Goal: Check status: Check status

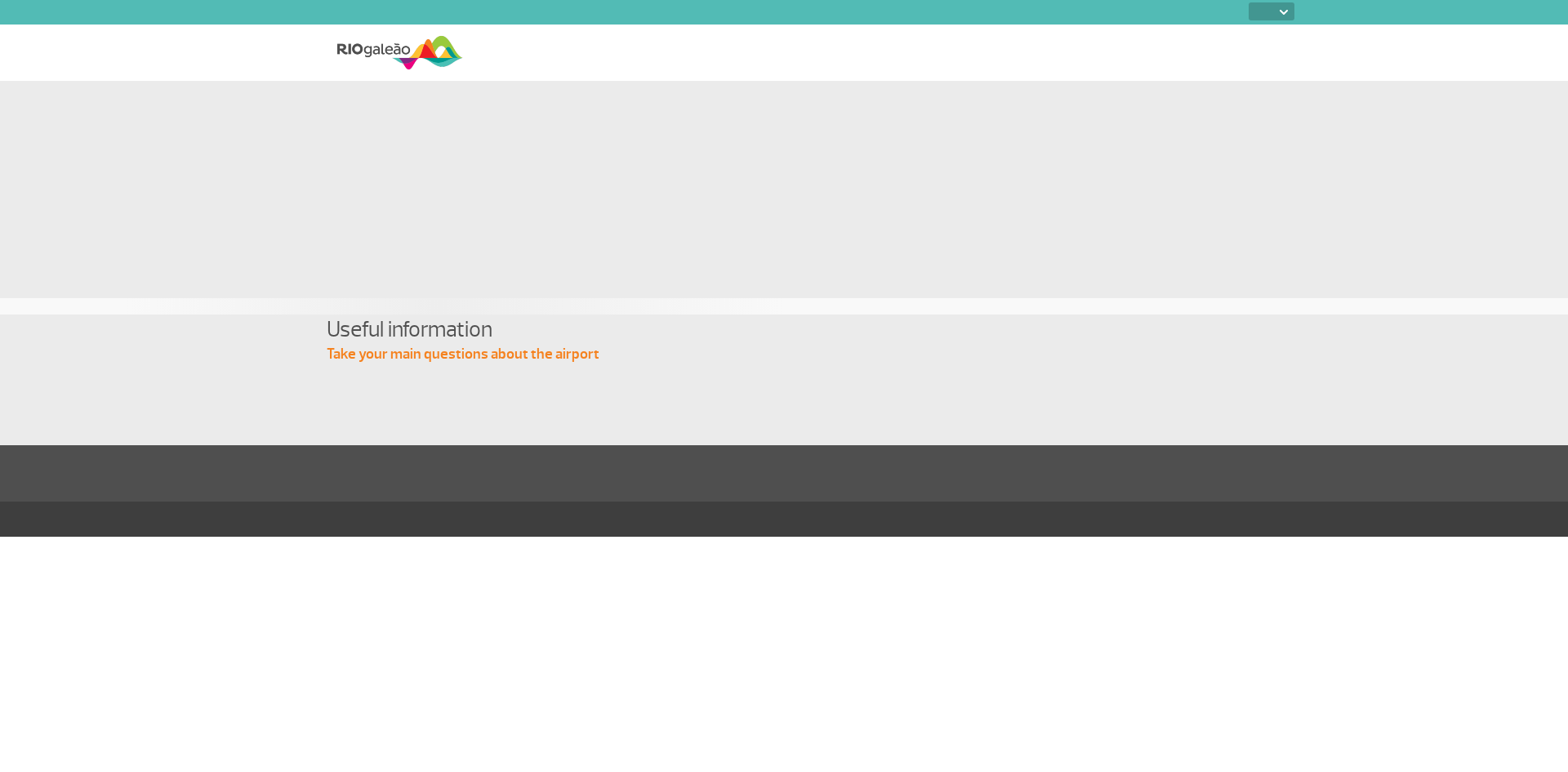
select select
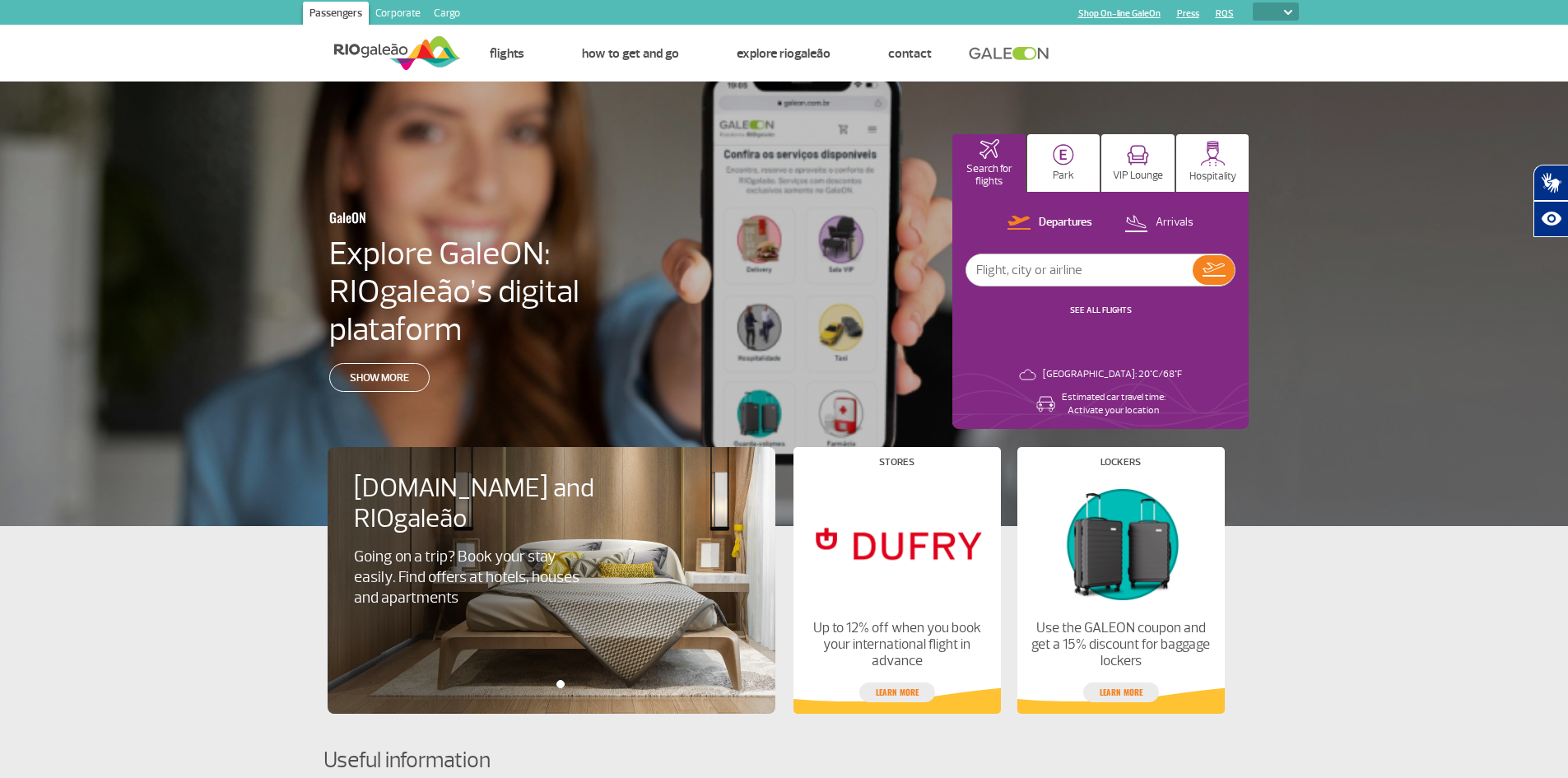
click at [1042, 269] on input "text" at bounding box center [1079, 270] width 226 height 31
type input "UA129"
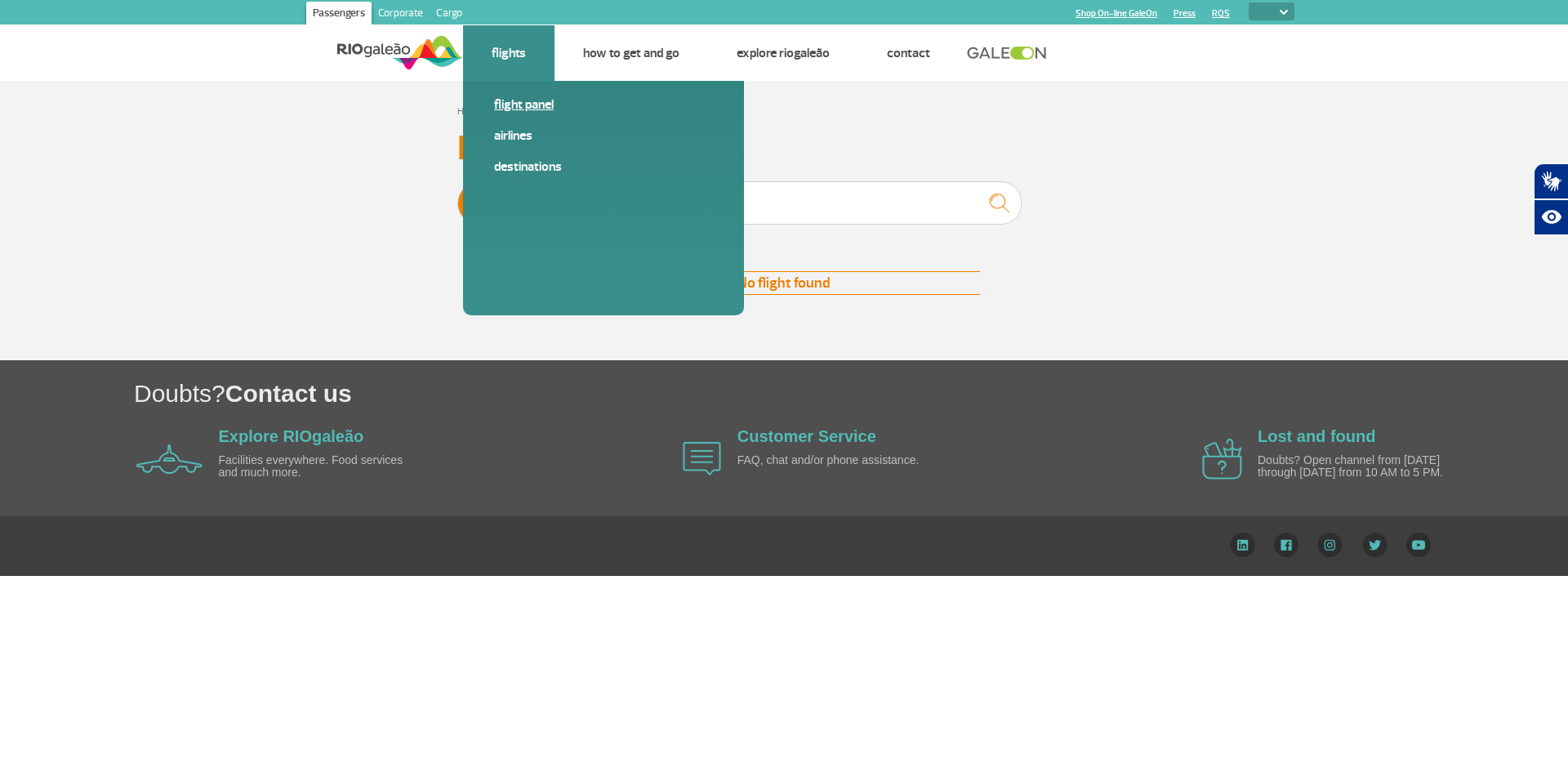
click at [538, 104] on link "Flight panel" at bounding box center [604, 104] width 219 height 18
click at [555, 108] on link "Flight panel" at bounding box center [604, 104] width 219 height 18
click at [524, 138] on link "Airlines" at bounding box center [604, 135] width 219 height 18
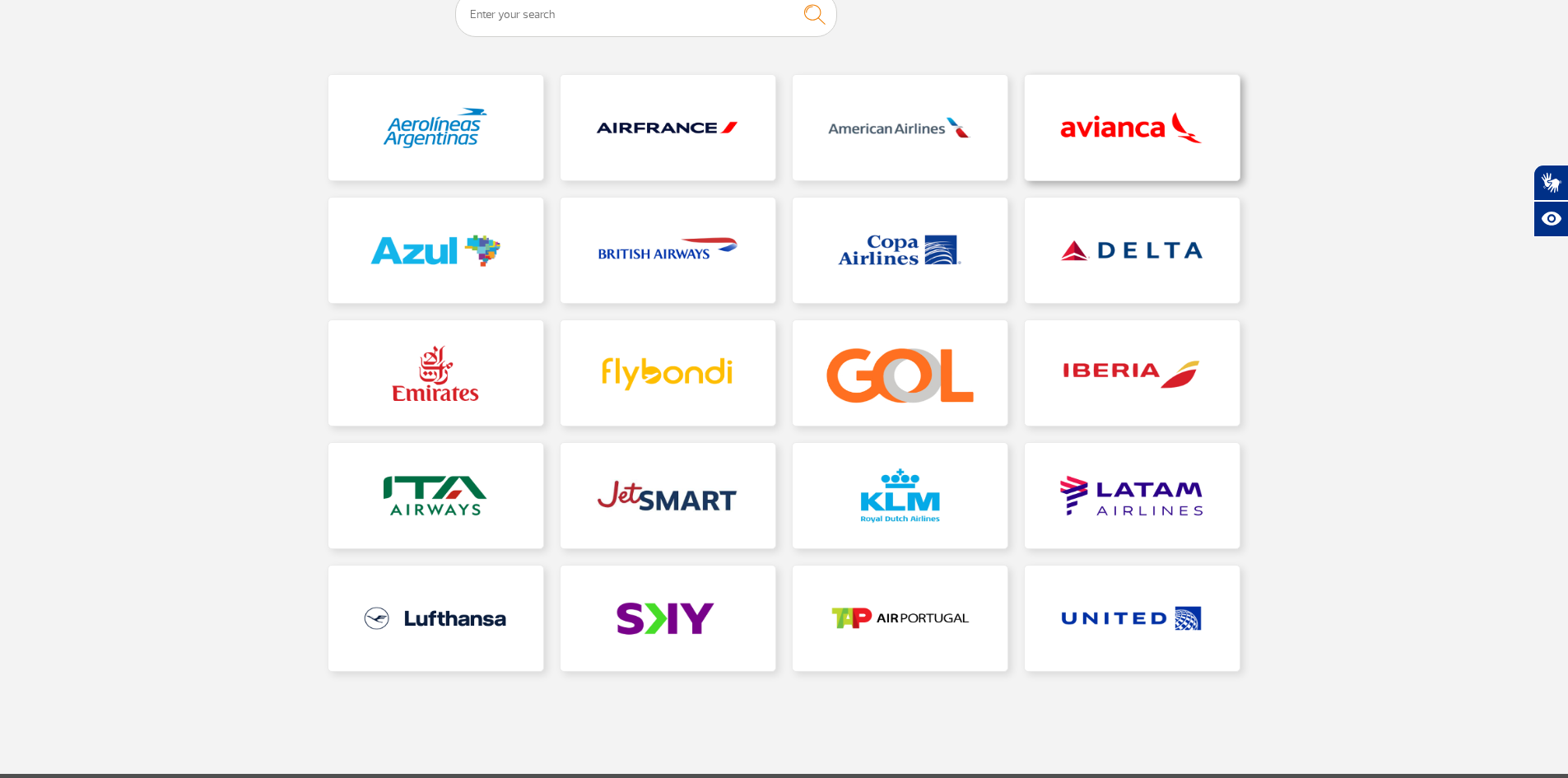
scroll to position [247, 0]
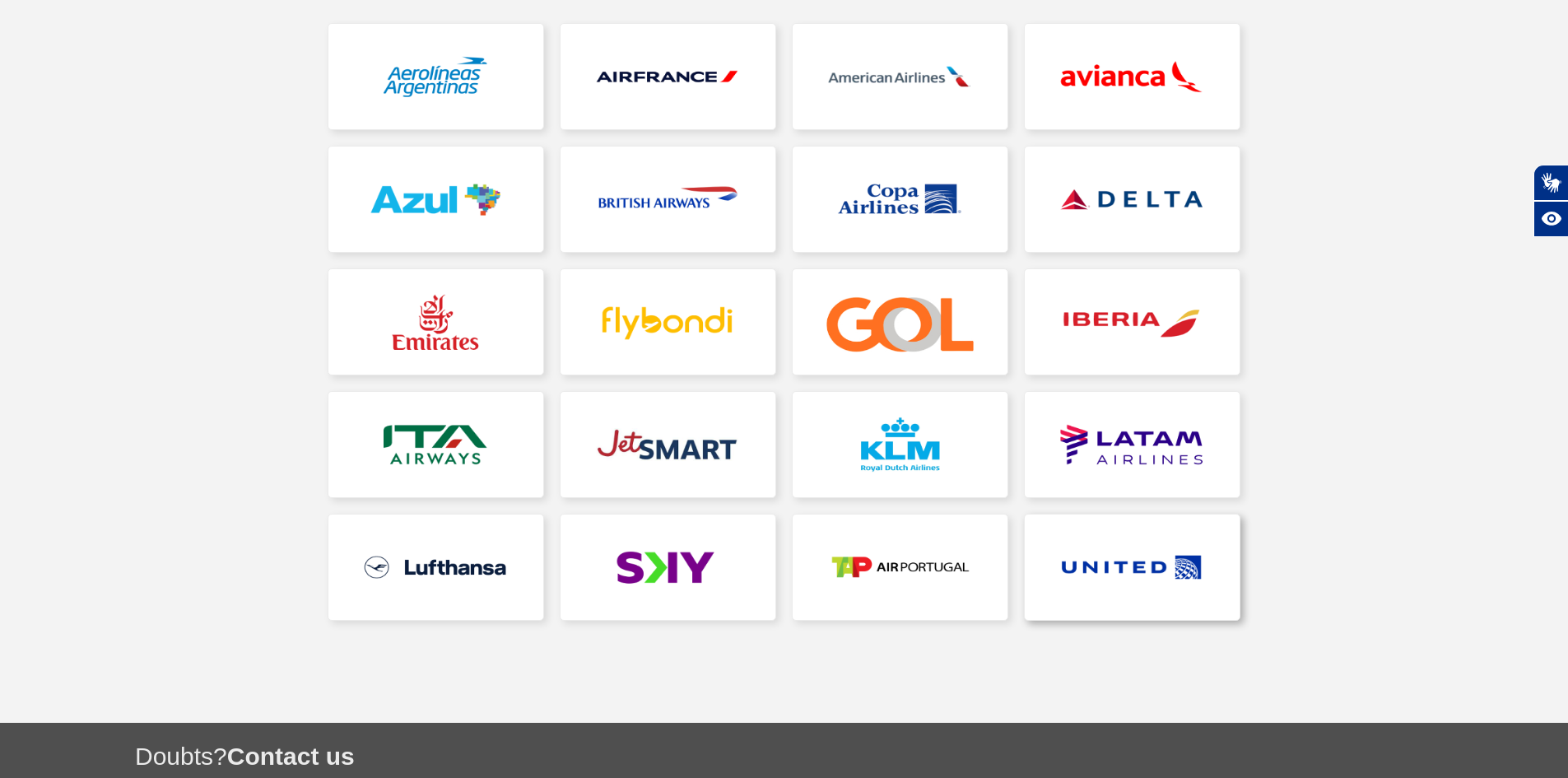
click at [1169, 574] on link at bounding box center [1132, 567] width 215 height 105
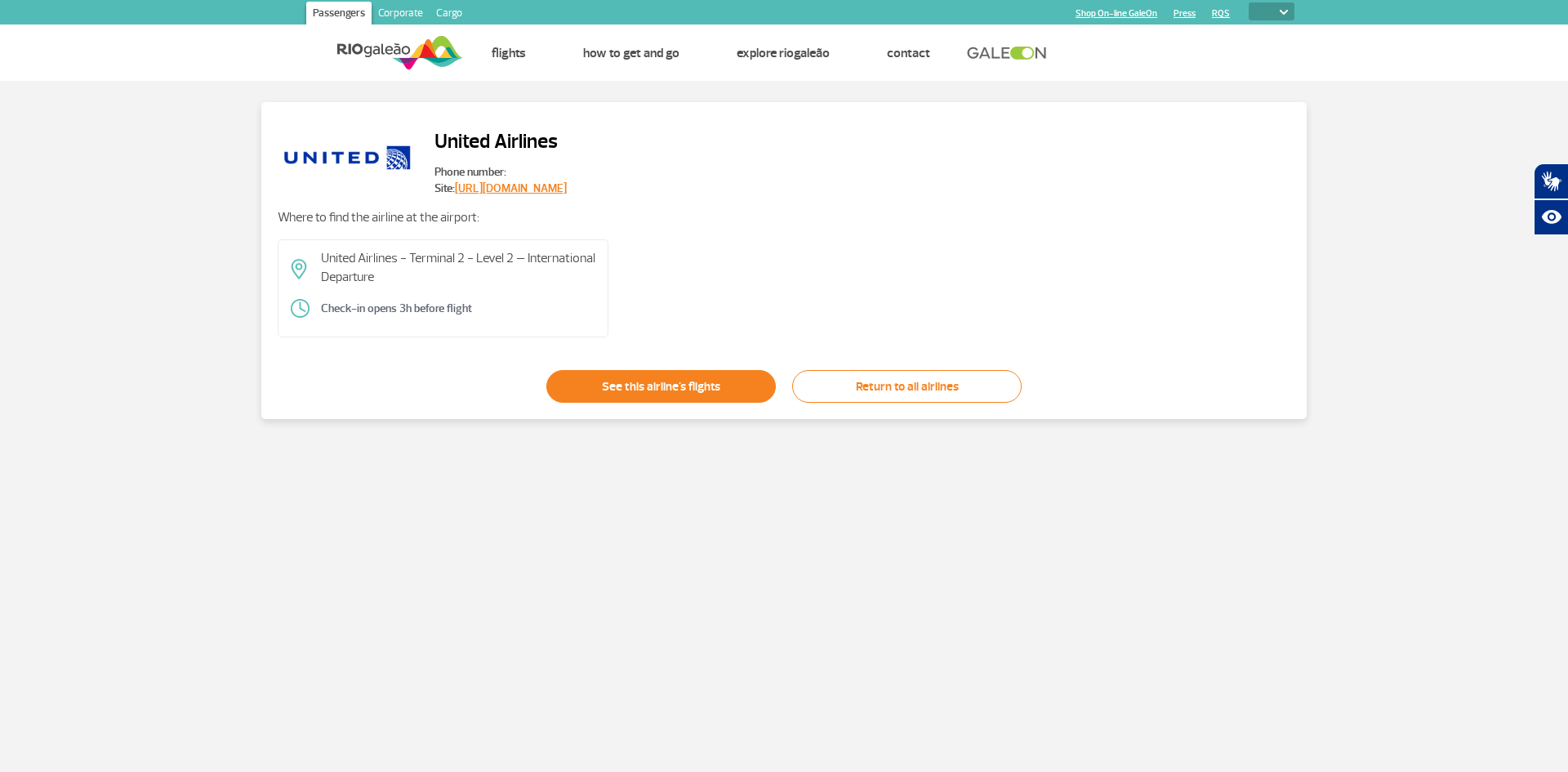
click at [700, 399] on link "See this airline's flights" at bounding box center [661, 386] width 229 height 33
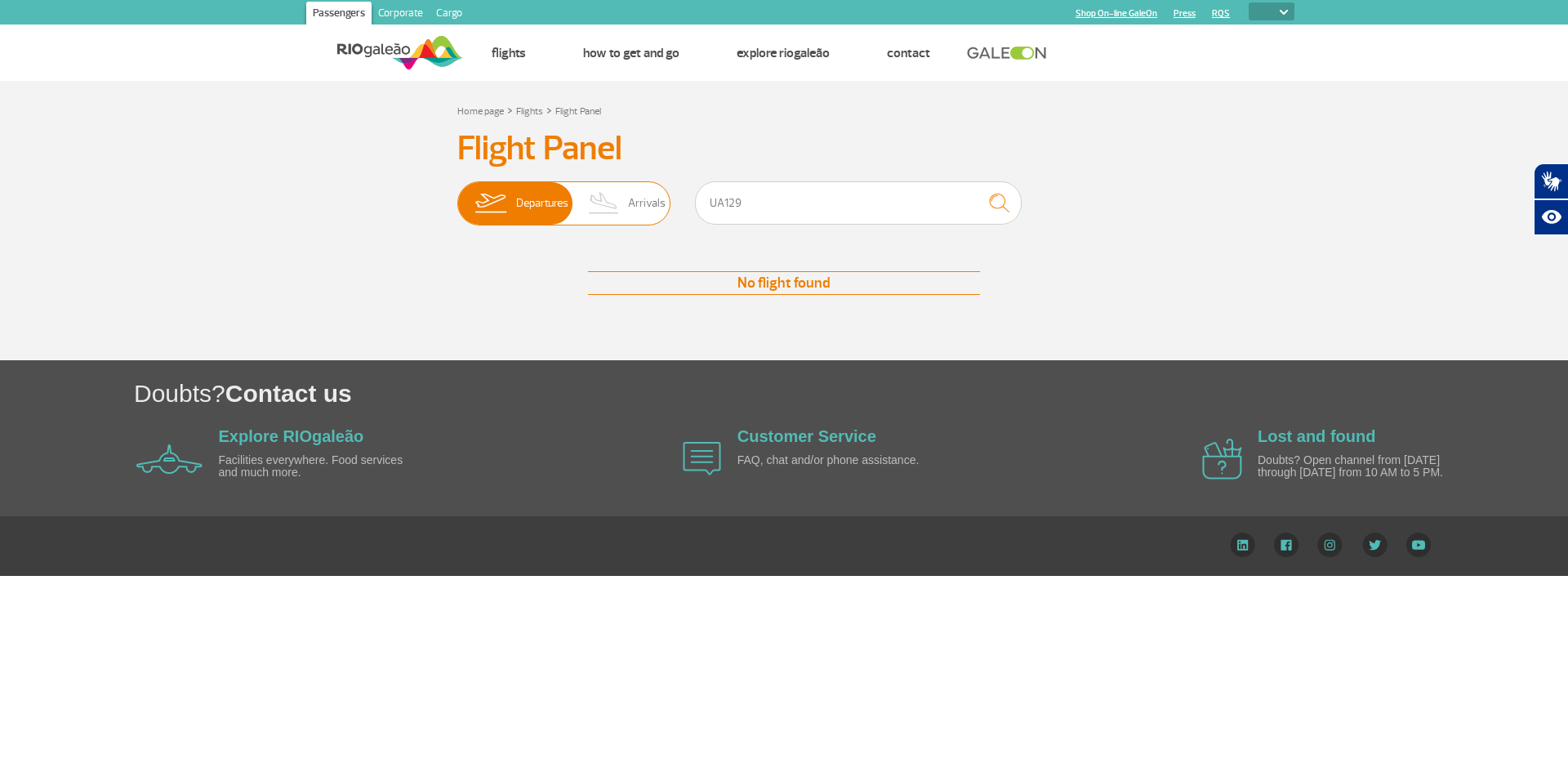
click at [647, 201] on span "Arrivals" at bounding box center [647, 203] width 38 height 42
click at [457, 195] on input "Departures Arrivals" at bounding box center [457, 195] width 0 height 0
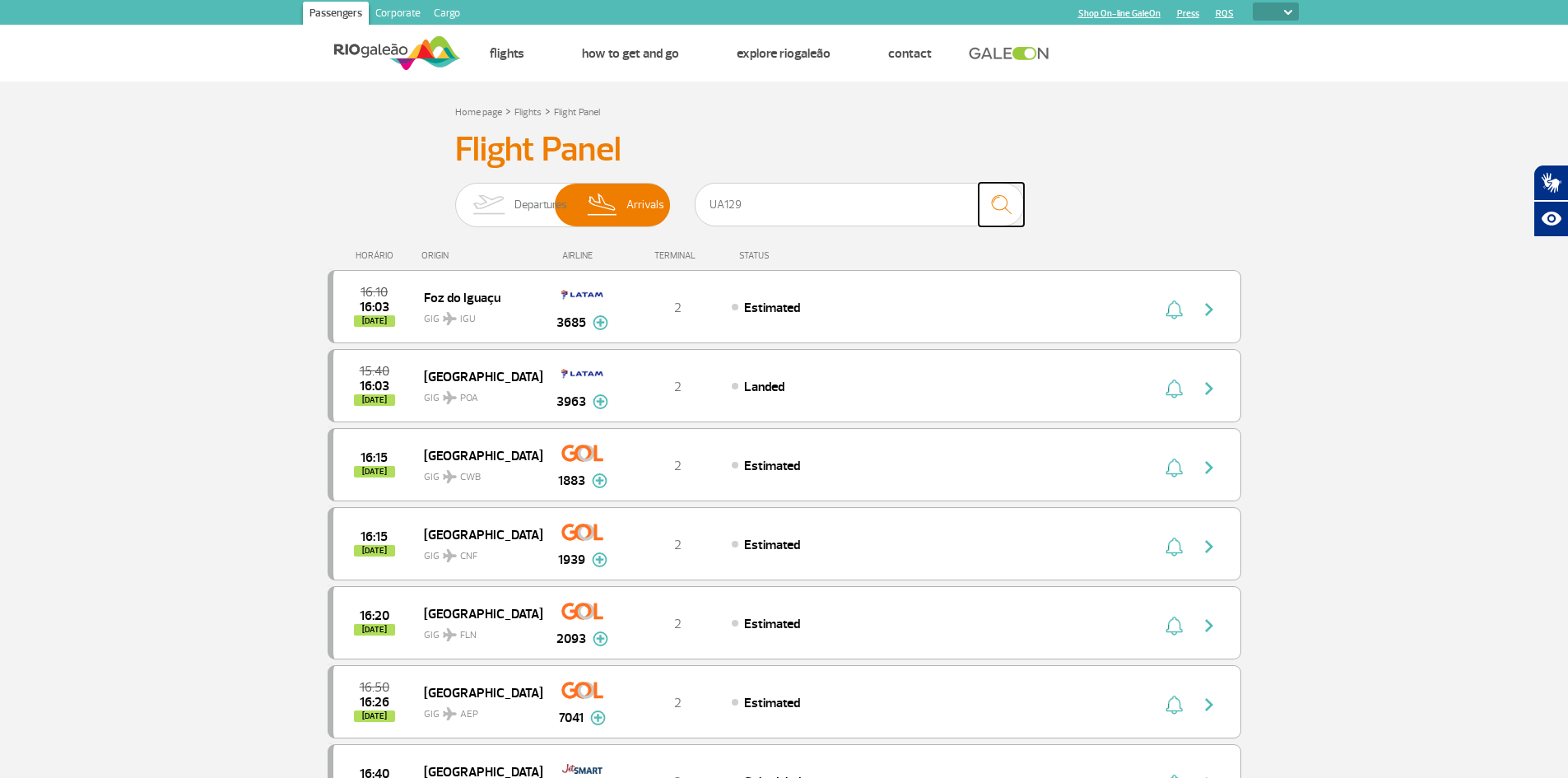
click at [1005, 198] on img "submit" at bounding box center [1001, 205] width 36 height 34
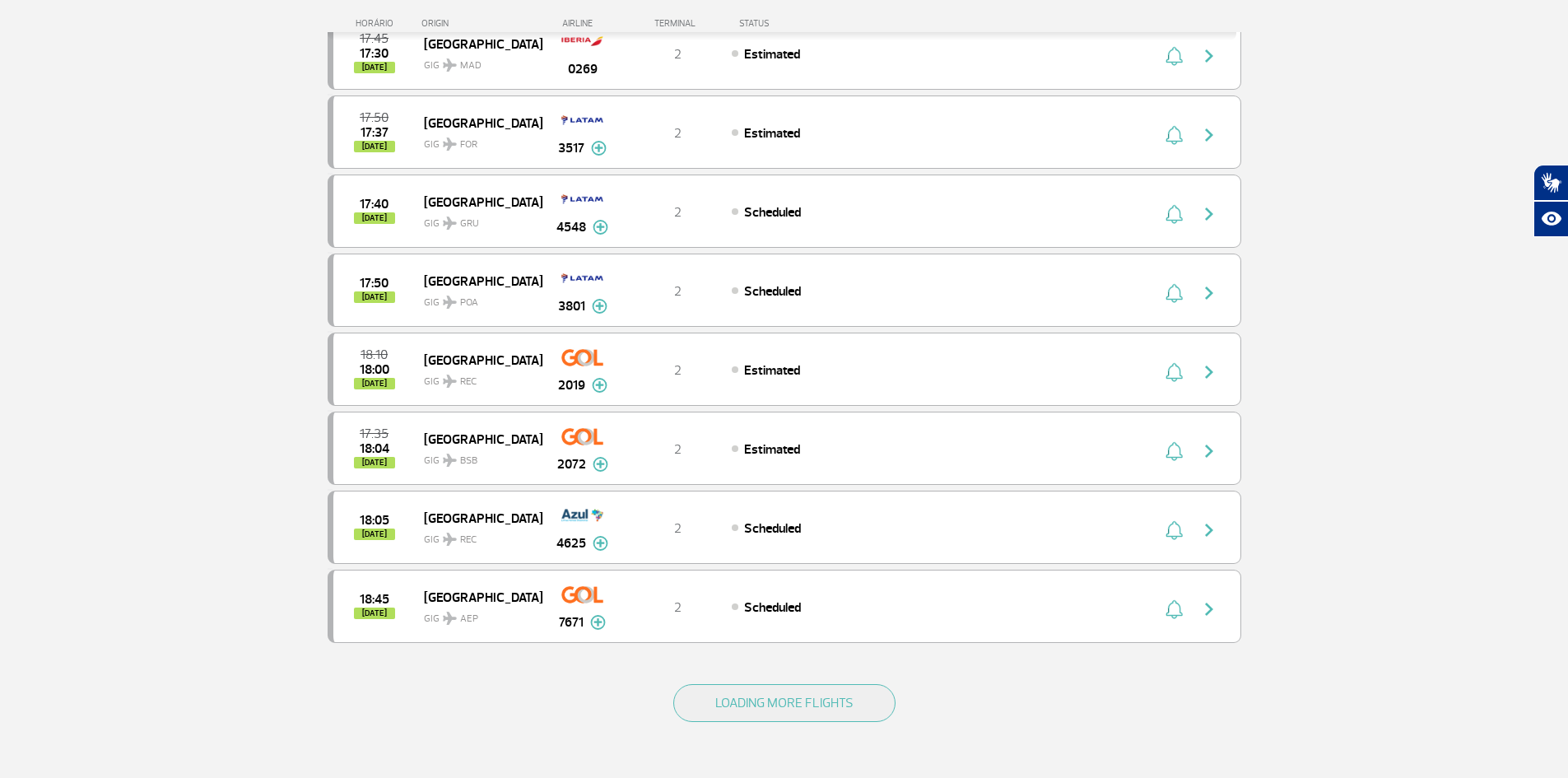
scroll to position [1317, 0]
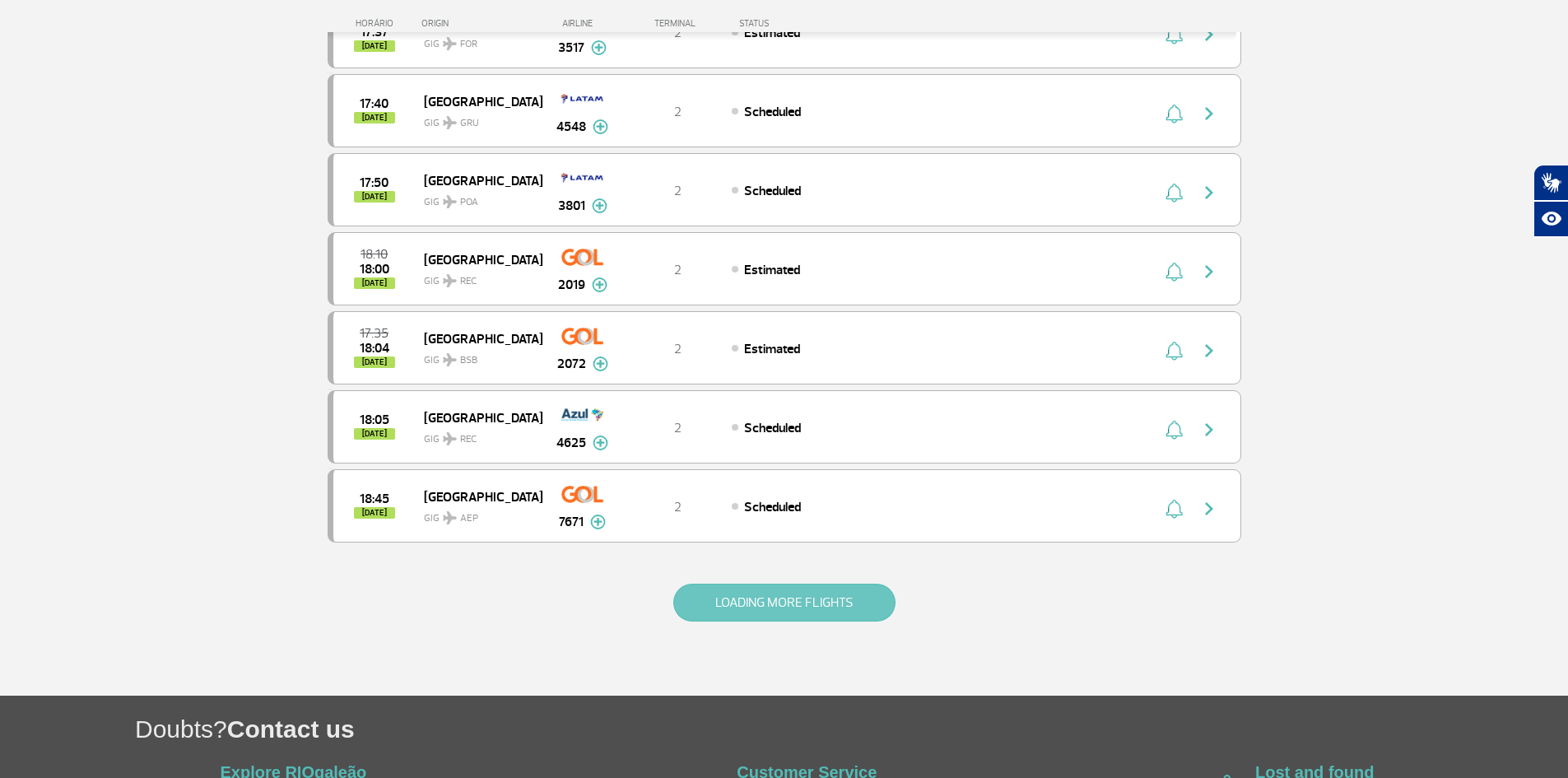
click at [818, 606] on button "LOADING MORE FLIGHTS" at bounding box center [784, 603] width 222 height 38
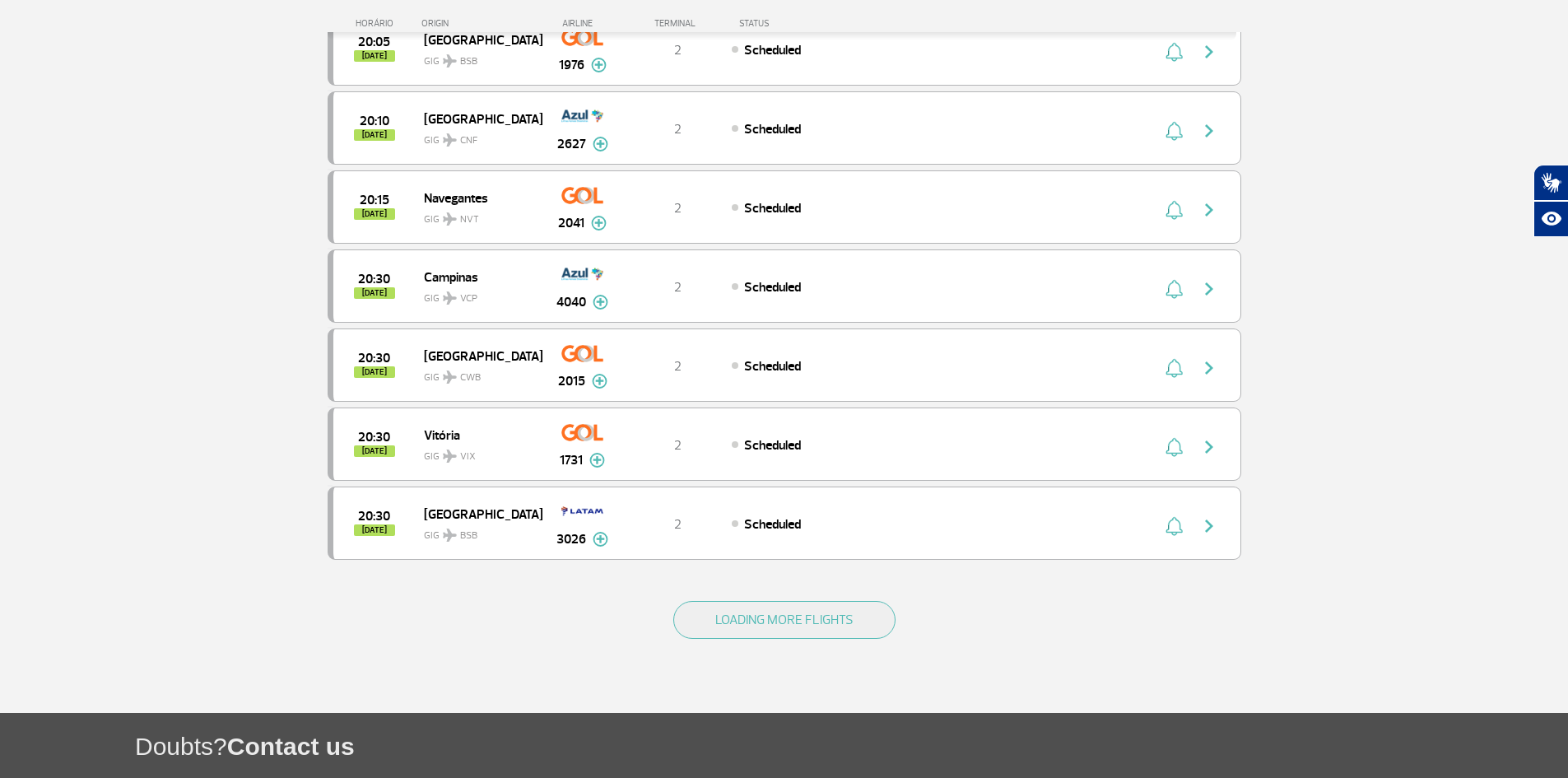
scroll to position [2882, 0]
